Goal: Information Seeking & Learning: Learn about a topic

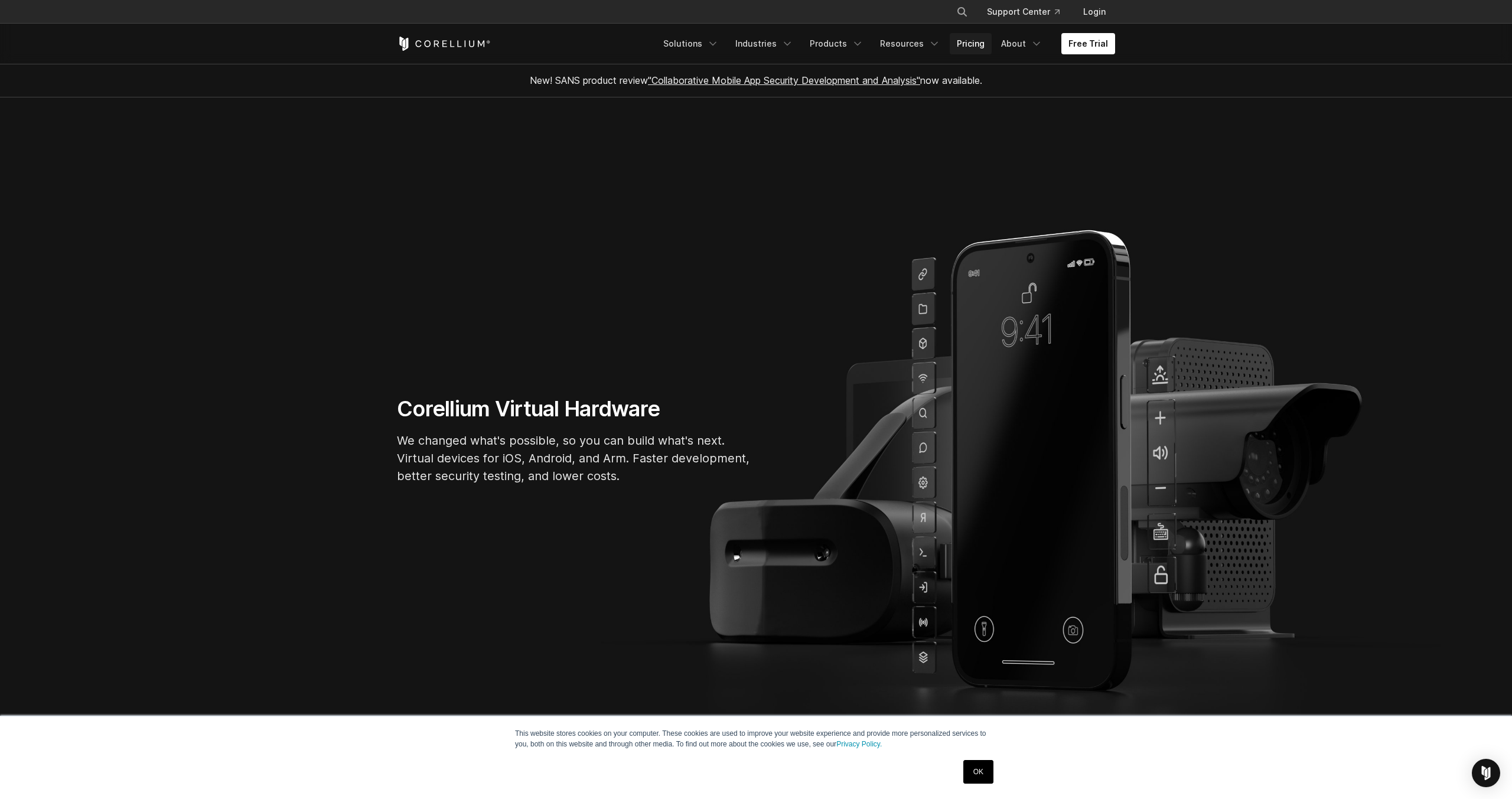
click at [982, 41] on link "Pricing" at bounding box center [971, 44] width 42 height 22
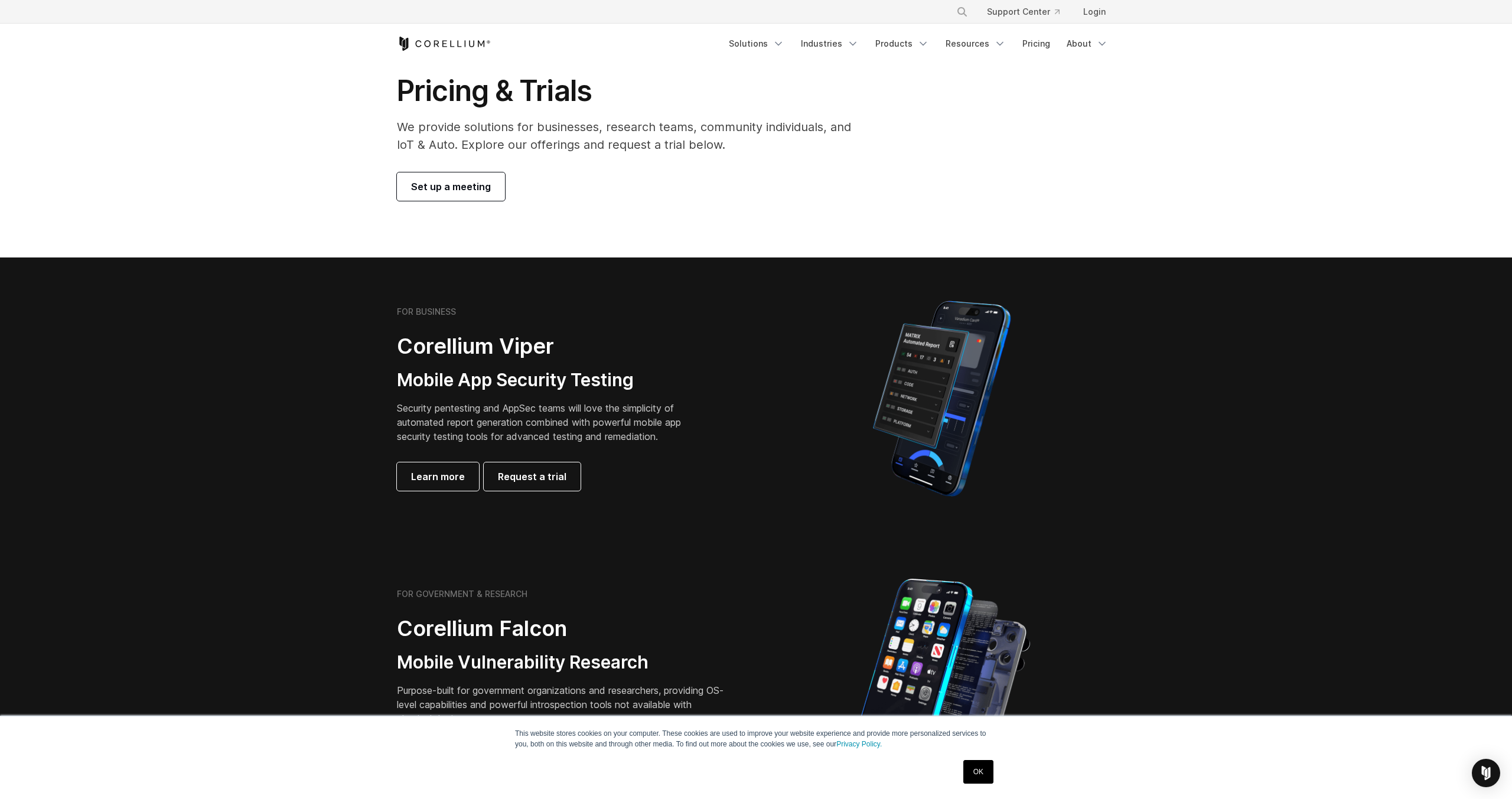
scroll to position [24, 0]
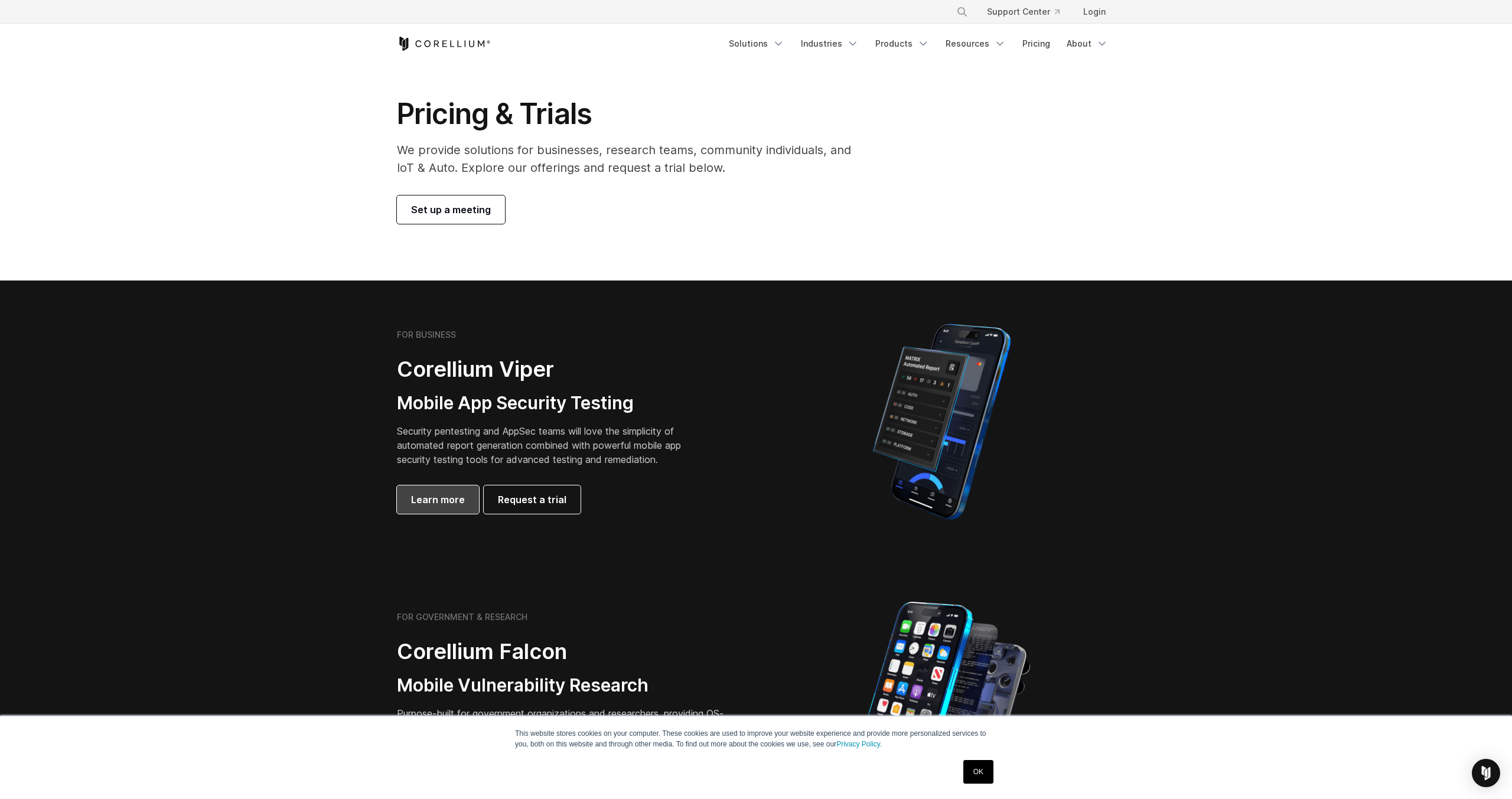
click at [441, 493] on span "Learn more" at bounding box center [438, 500] width 54 height 14
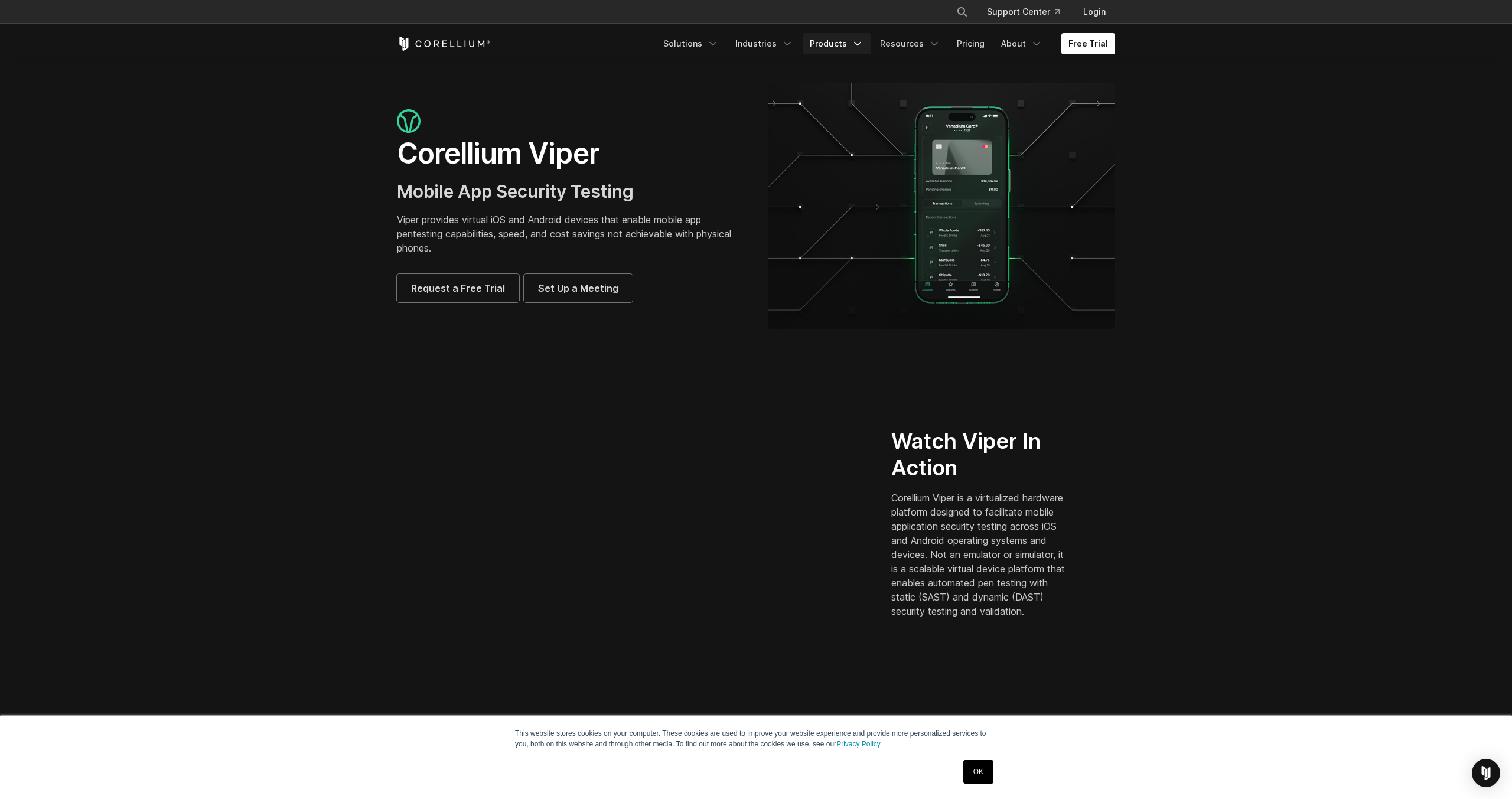
click at [824, 37] on link "Products" at bounding box center [836, 44] width 68 height 22
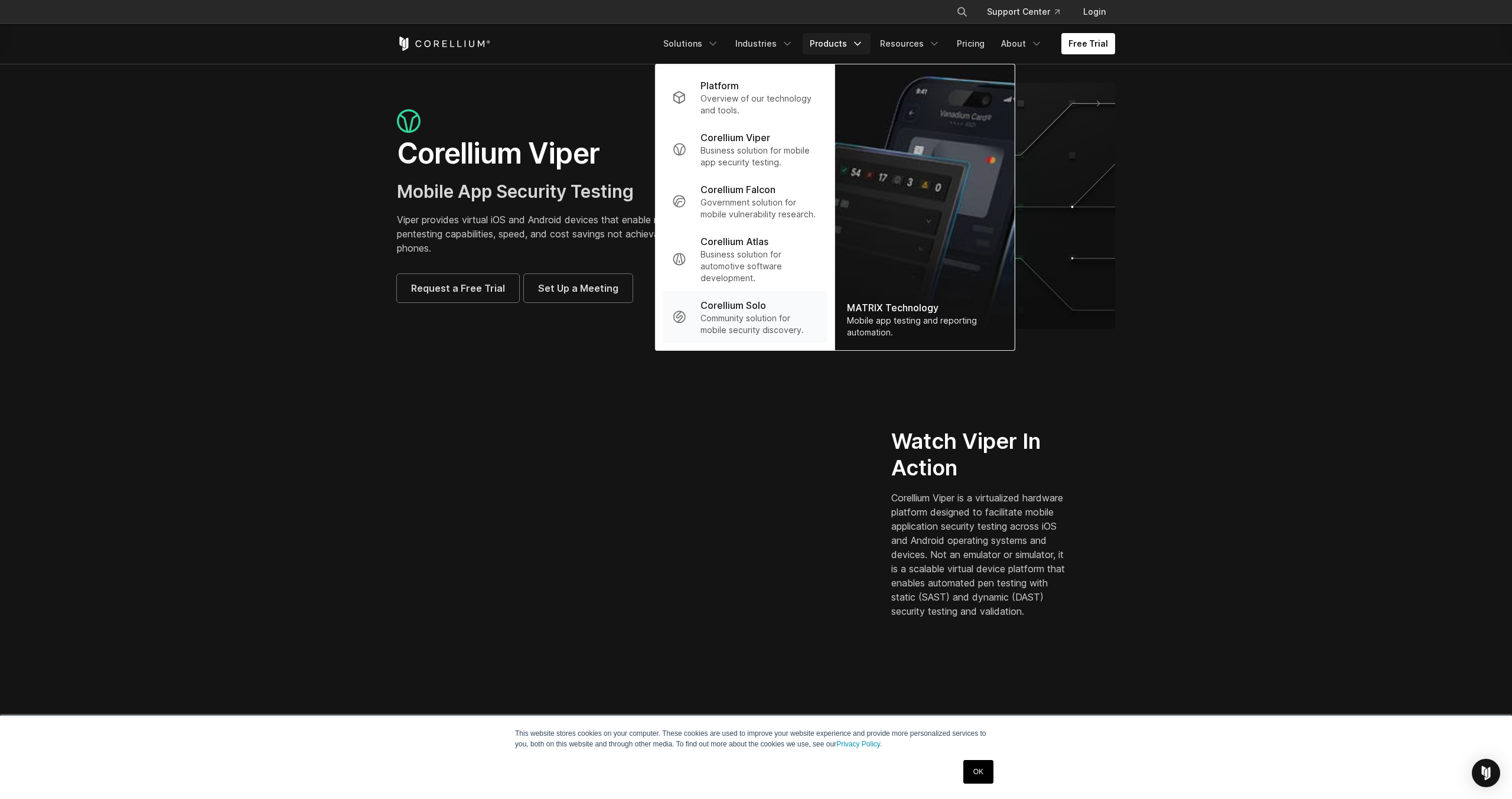
click at [745, 303] on p "Corellium Solo" at bounding box center [733, 305] width 66 height 14
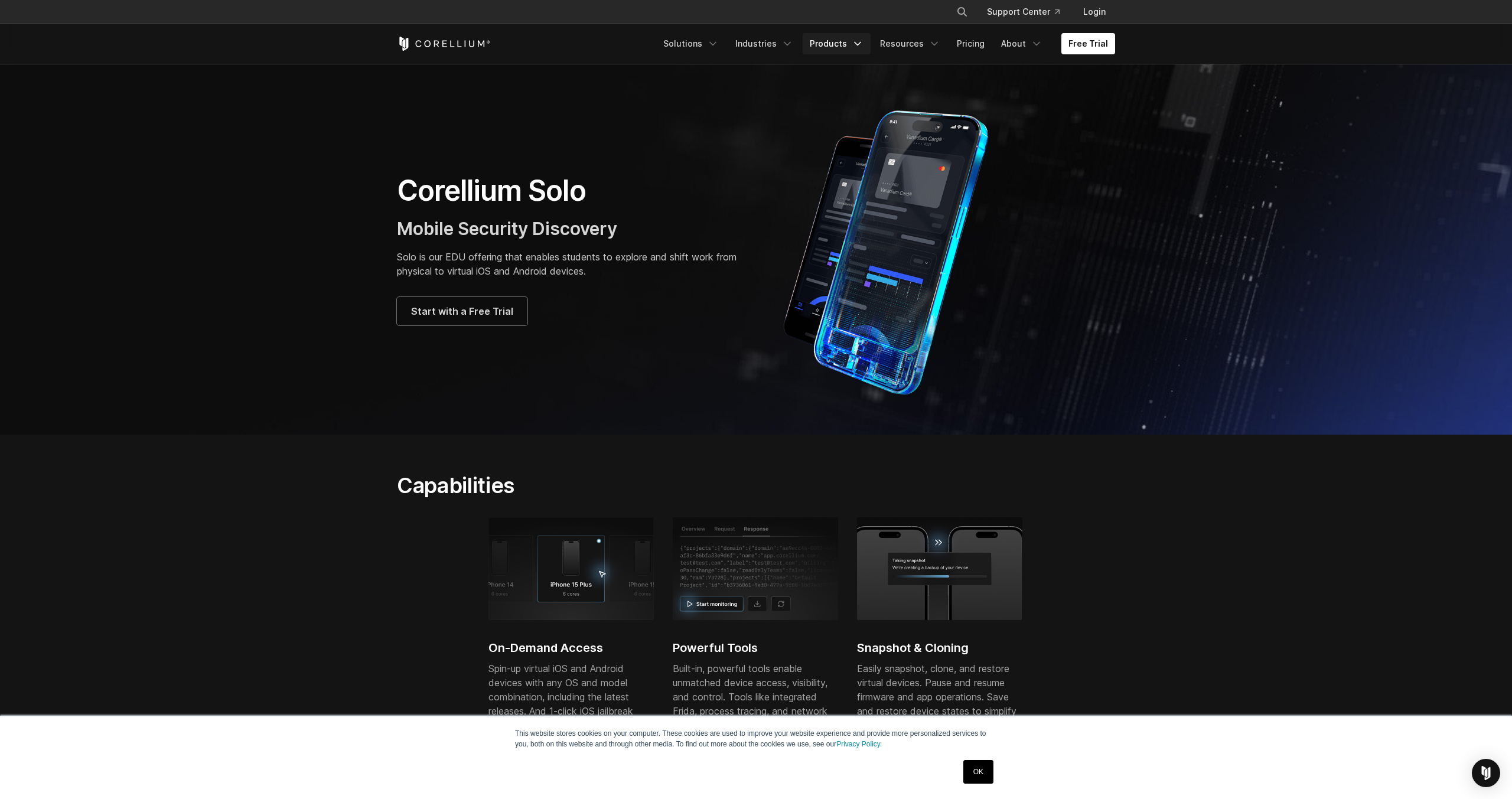
click at [852, 34] on link "Products" at bounding box center [836, 44] width 68 height 22
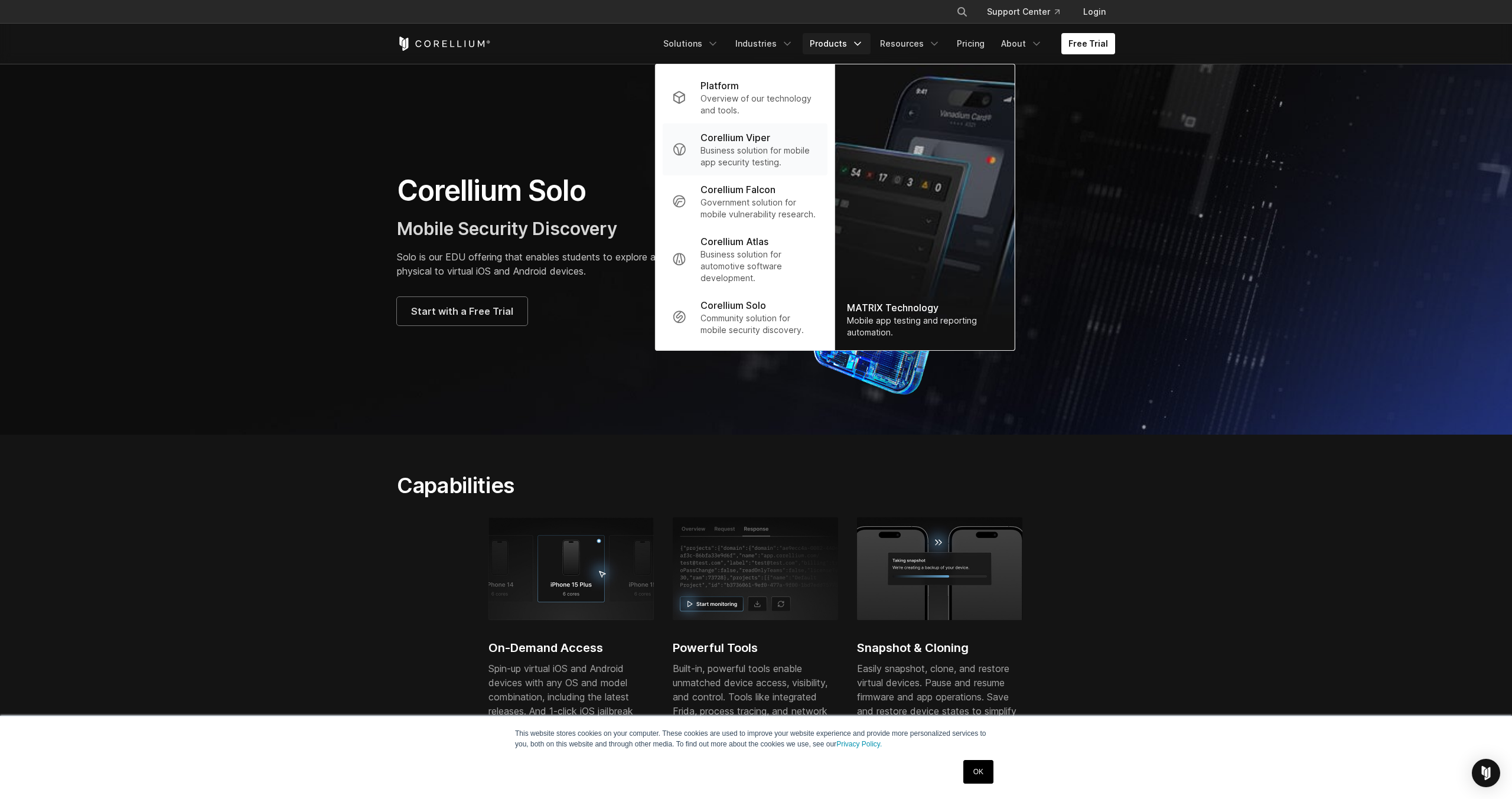
click at [758, 141] on p "Corellium Viper" at bounding box center [735, 137] width 70 height 14
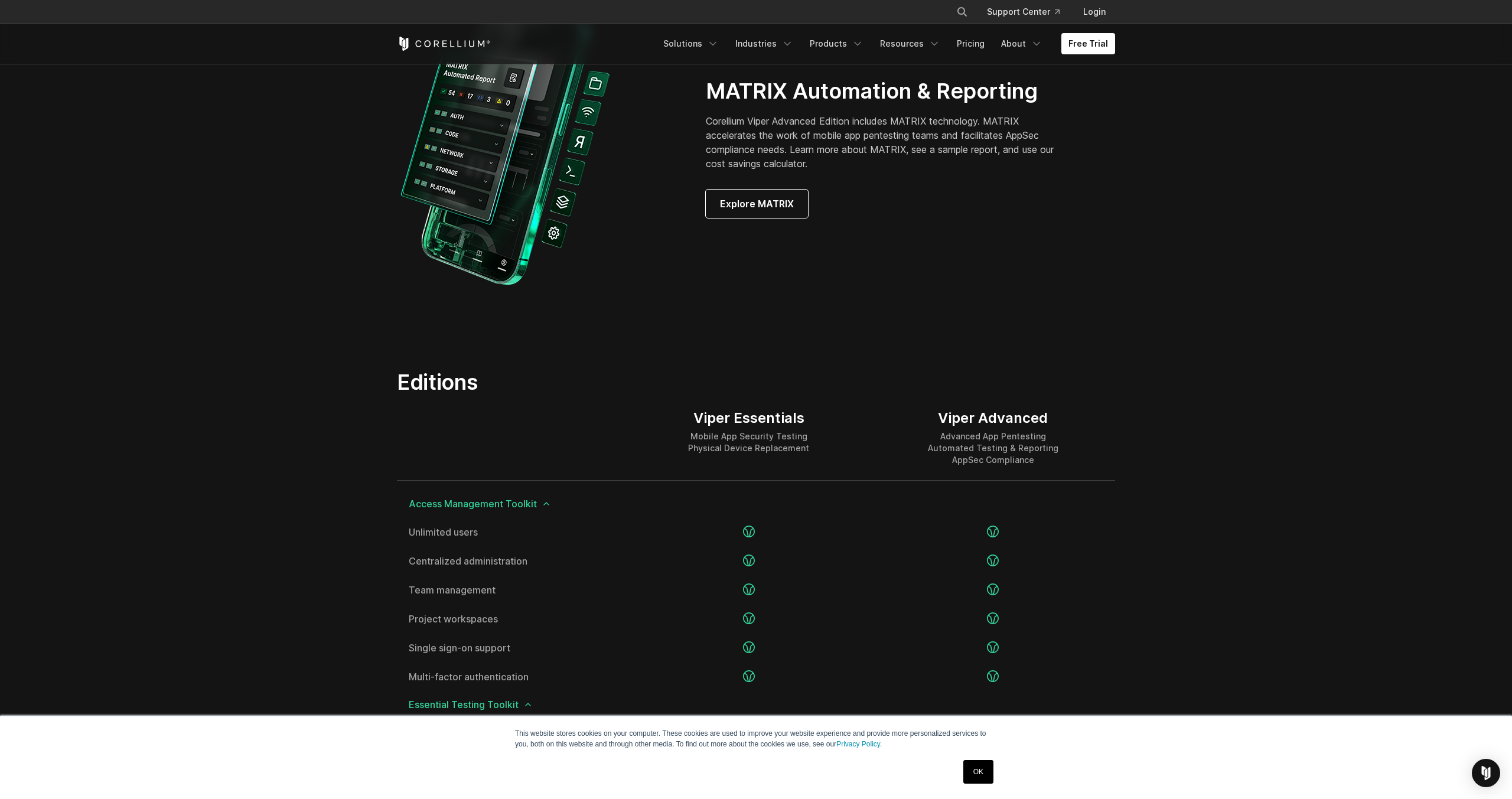
scroll to position [997, 0]
